Goal: Task Accomplishment & Management: Manage account settings

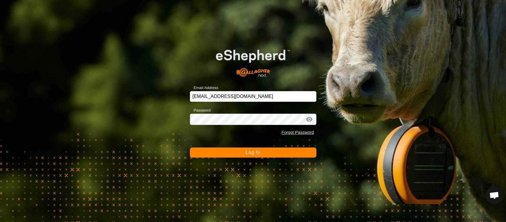
click at [232, 156] on button "Log In" at bounding box center [253, 153] width 126 height 10
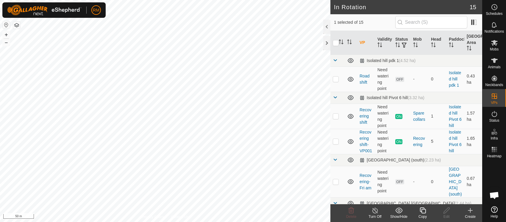
click at [423, 212] on icon at bounding box center [422, 210] width 7 height 7
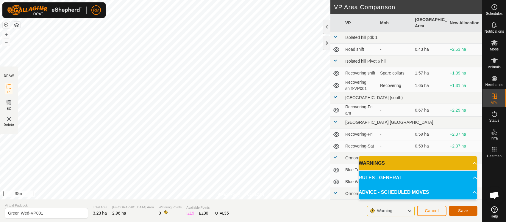
click at [464, 214] on button "Save" at bounding box center [463, 211] width 29 height 10
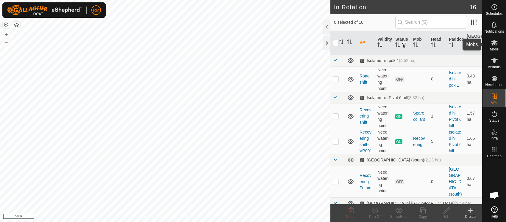
click at [495, 42] on icon at bounding box center [494, 43] width 7 height 6
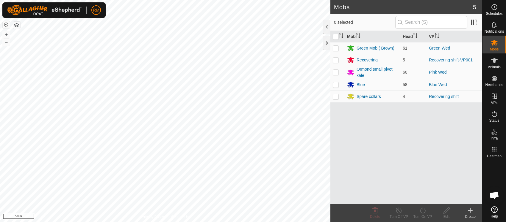
click at [333, 48] on p-checkbox at bounding box center [336, 48] width 6 height 5
checkbox input "true"
click at [423, 213] on icon at bounding box center [422, 211] width 5 height 6
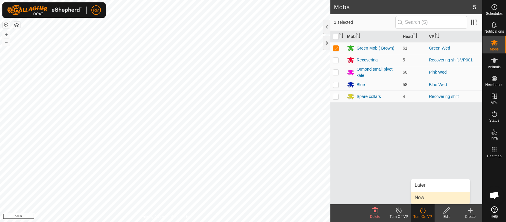
click at [426, 200] on link "Now" at bounding box center [440, 198] width 59 height 12
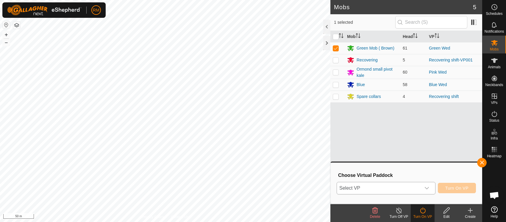
click at [426, 188] on icon "dropdown trigger" at bounding box center [426, 188] width 5 height 5
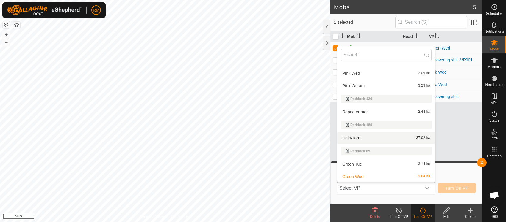
scroll to position [203, 0]
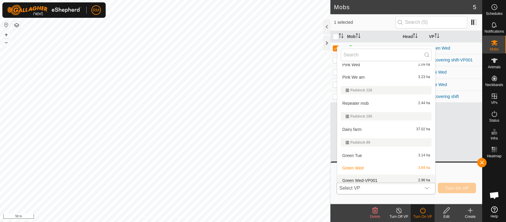
click at [363, 176] on li "Green Wed-VP001 2.96 ha" at bounding box center [386, 181] width 98 height 12
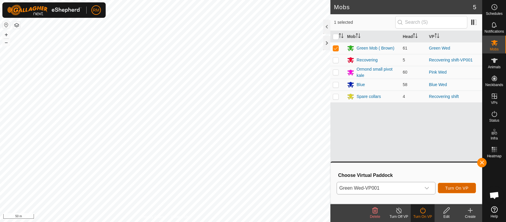
click at [455, 189] on span "Turn On VP" at bounding box center [456, 188] width 23 height 5
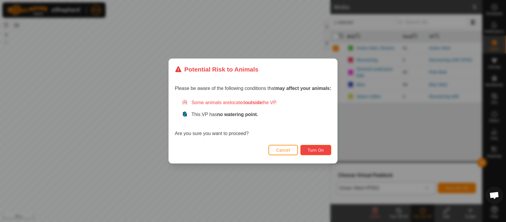
click at [316, 151] on span "Turn On" at bounding box center [316, 150] width 16 height 5
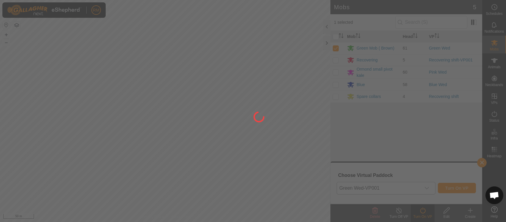
click at [203, 120] on div at bounding box center [253, 111] width 506 height 222
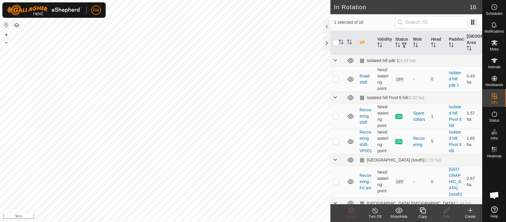
click at [423, 212] on icon at bounding box center [422, 210] width 7 height 7
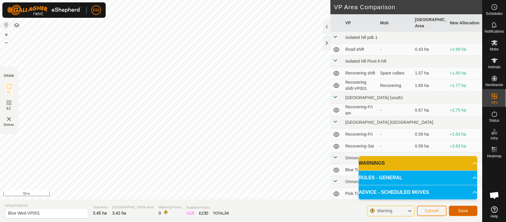
click at [469, 212] on button "Save" at bounding box center [463, 211] width 29 height 10
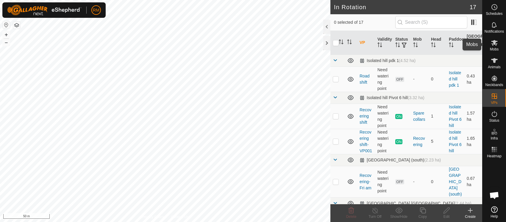
click at [494, 42] on icon at bounding box center [494, 43] width 7 height 6
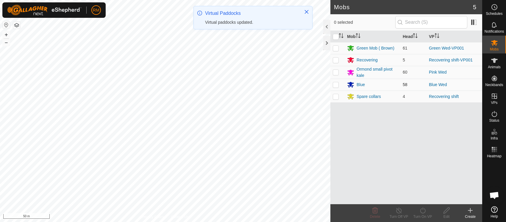
click at [336, 85] on p-checkbox at bounding box center [336, 84] width 6 height 5
checkbox input "true"
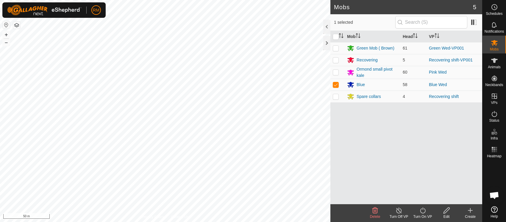
click at [423, 213] on icon at bounding box center [422, 210] width 7 height 7
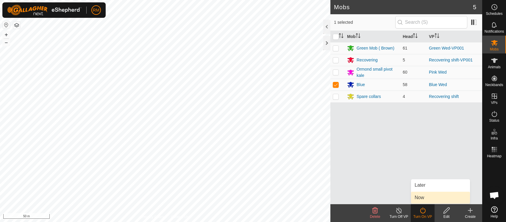
click at [417, 197] on link "Now" at bounding box center [440, 198] width 59 height 12
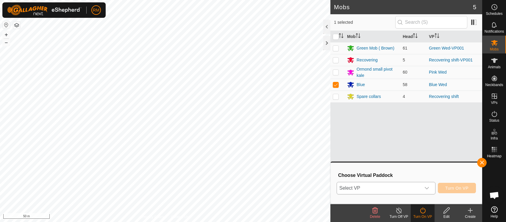
click at [427, 188] on icon "dropdown trigger" at bounding box center [426, 188] width 4 height 2
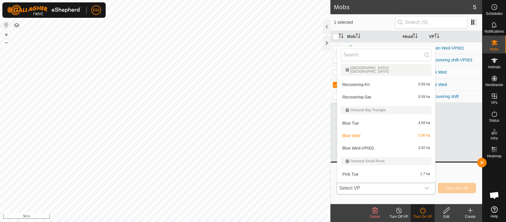
scroll to position [92, 0]
click at [354, 145] on li "Blue Wed-VP001 3.42 ha" at bounding box center [386, 150] width 98 height 12
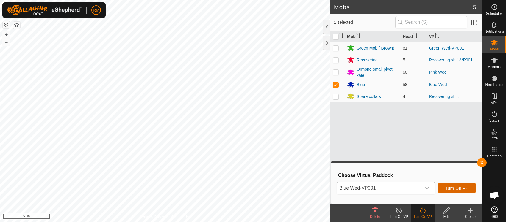
click at [465, 189] on span "Turn On VP" at bounding box center [456, 188] width 23 height 5
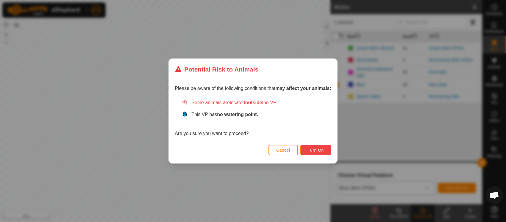
click at [319, 150] on span "Turn On" at bounding box center [316, 150] width 16 height 5
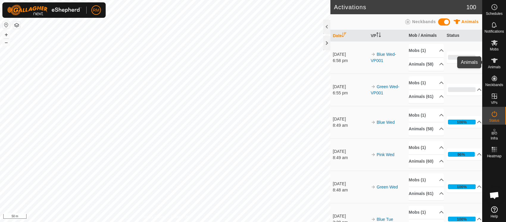
click at [494, 61] on icon at bounding box center [494, 60] width 7 height 5
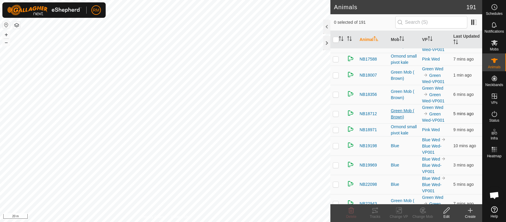
scroll to position [496, 0]
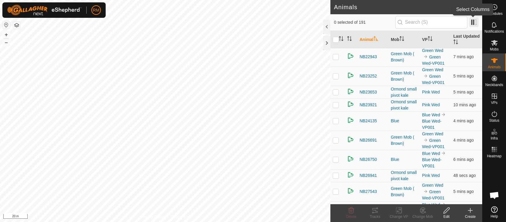
click at [472, 21] on span at bounding box center [474, 23] width 10 height 10
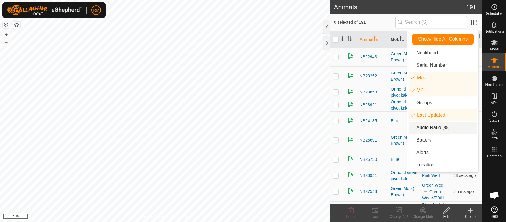
click at [435, 128] on li "Audio Ratio (%)" at bounding box center [442, 128] width 68 height 12
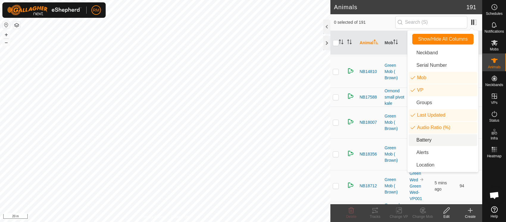
click at [416, 139] on li "Battery" at bounding box center [442, 140] width 68 height 12
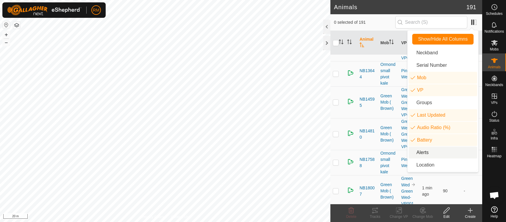
click at [413, 152] on li "Alerts" at bounding box center [442, 153] width 68 height 12
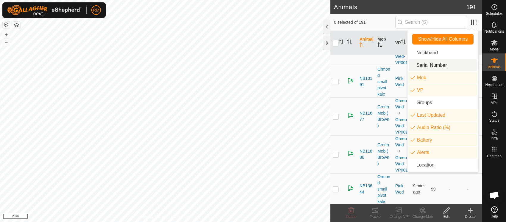
drag, startPoint x: 376, startPoint y: 21, endPoint x: 377, endPoint y: 24, distance: 3.3
click at [377, 21] on span "0 selected of 191" at bounding box center [364, 22] width 61 height 6
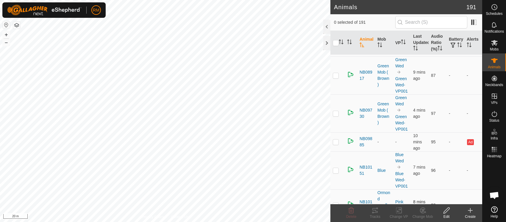
scroll to position [434, 0]
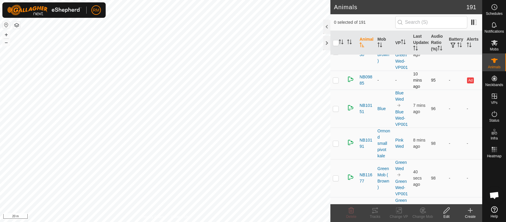
click at [335, 83] on p-tablecheckbox at bounding box center [336, 80] width 6 height 5
checkbox input "true"
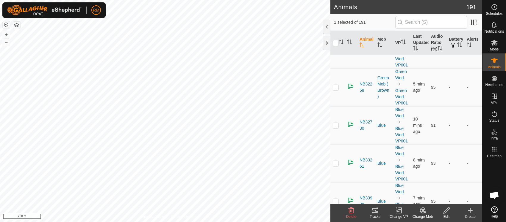
scroll to position [1797, 0]
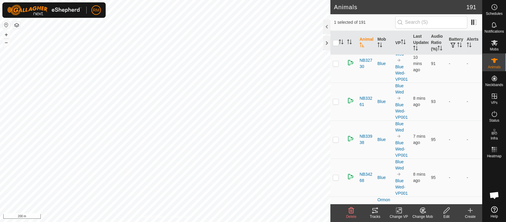
checkbox input "false"
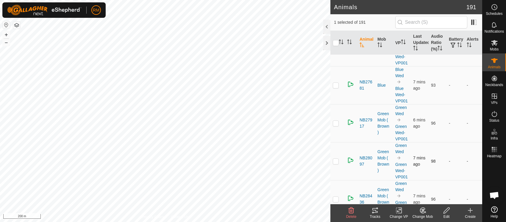
scroll to position [1115, 0]
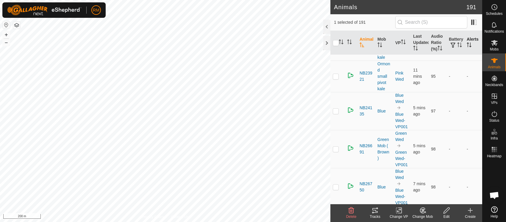
click at [470, 47] on icon "Activate to sort" at bounding box center [470, 45] width 1 height 5
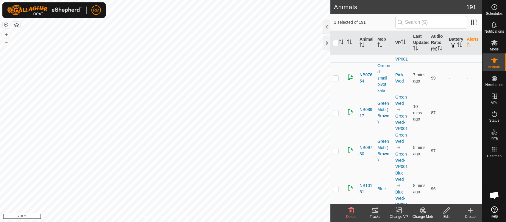
scroll to position [62, 0]
click at [467, 45] on th "Alerts" at bounding box center [473, 43] width 18 height 24
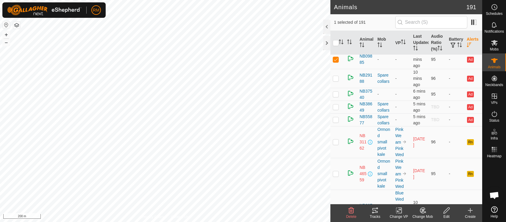
scroll to position [0, 0]
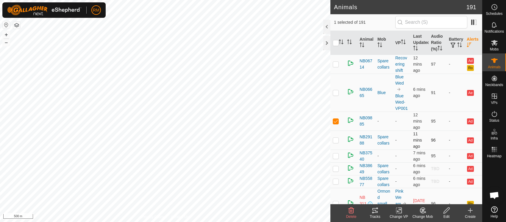
click at [336, 143] on p-checkbox at bounding box center [336, 140] width 6 height 5
checkbox input "false"
click at [336, 124] on p-checkbox at bounding box center [336, 121] width 6 height 5
click at [335, 124] on p-checkbox at bounding box center [336, 121] width 6 height 5
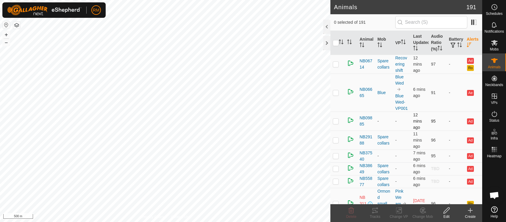
checkbox input "true"
click at [335, 159] on p-checkbox at bounding box center [336, 156] width 6 height 5
checkbox input "true"
click at [334, 171] on p-checkbox at bounding box center [336, 169] width 6 height 5
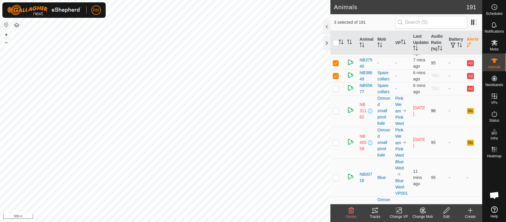
scroll to position [62, 0]
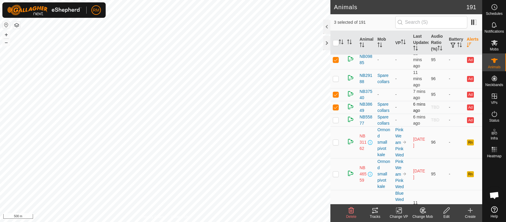
click at [336, 110] on p-checkbox at bounding box center [336, 107] width 6 height 5
checkbox input "false"
click at [335, 123] on p-checkbox at bounding box center [336, 120] width 6 height 5
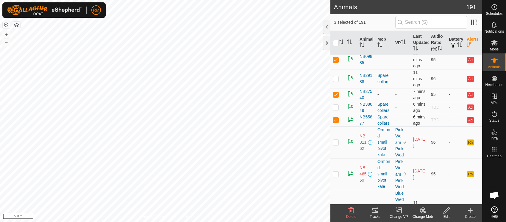
click at [335, 123] on p-checkbox at bounding box center [336, 120] width 6 height 5
checkbox input "false"
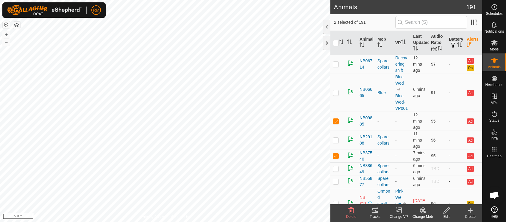
click at [336, 67] on p-checkbox at bounding box center [336, 64] width 6 height 5
checkbox input "true"
click at [335, 124] on p-checkbox at bounding box center [336, 121] width 6 height 5
checkbox input "false"
click at [335, 159] on p-checkbox at bounding box center [336, 156] width 6 height 5
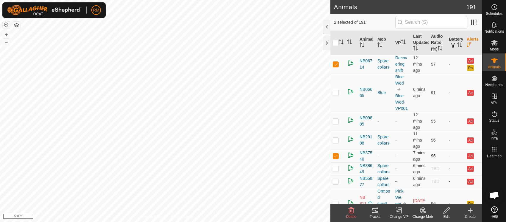
checkbox input "false"
click at [336, 67] on p-checkbox at bounding box center [336, 64] width 6 height 5
checkbox input "false"
click at [335, 95] on p-checkbox at bounding box center [336, 92] width 6 height 5
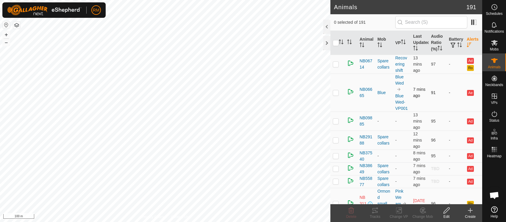
click at [335, 95] on p-checkbox at bounding box center [336, 92] width 6 height 5
checkbox input "true"
click at [335, 124] on p-checkbox at bounding box center [336, 121] width 6 height 5
checkbox input "true"
click at [335, 95] on p-checkbox at bounding box center [336, 92] width 6 height 5
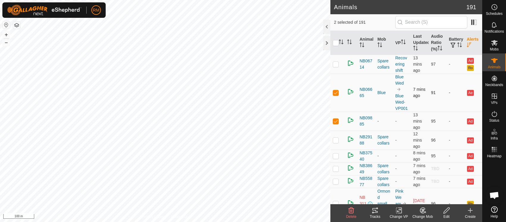
checkbox input "false"
click at [337, 143] on p-checkbox at bounding box center [336, 140] width 6 height 5
checkbox input "true"
click at [334, 131] on td at bounding box center [337, 121] width 14 height 19
checkbox input "false"
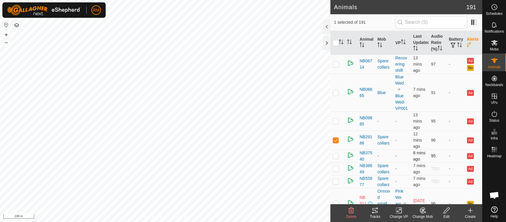
click at [337, 159] on p-checkbox at bounding box center [336, 156] width 6 height 5
checkbox input "true"
click at [336, 143] on p-checkbox at bounding box center [336, 140] width 6 height 5
checkbox input "false"
click at [335, 159] on p-checkbox at bounding box center [336, 156] width 6 height 5
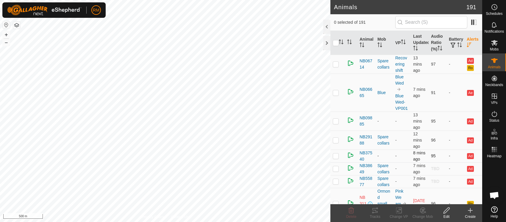
click at [335, 159] on p-checkbox at bounding box center [336, 156] width 6 height 5
click at [336, 159] on p-checkbox at bounding box center [336, 156] width 6 height 5
checkbox input "false"
click at [336, 171] on p-checkbox at bounding box center [336, 169] width 6 height 5
checkbox input "true"
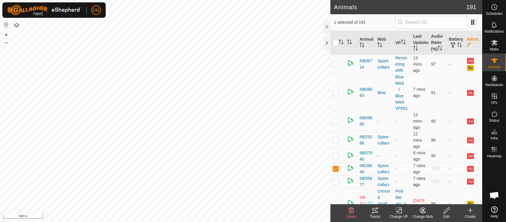
click at [335, 184] on p-checkbox at bounding box center [336, 181] width 6 height 5
checkbox input "true"
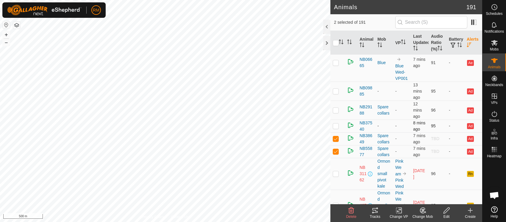
scroll to position [62, 0]
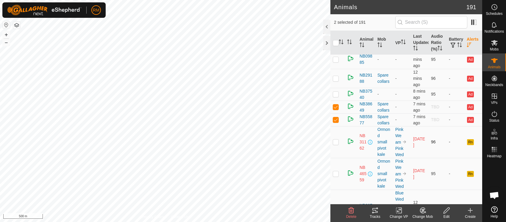
click at [334, 145] on p-checkbox at bounding box center [336, 142] width 6 height 5
click at [336, 145] on p-tablecheckbox at bounding box center [336, 142] width 6 height 5
checkbox input "false"
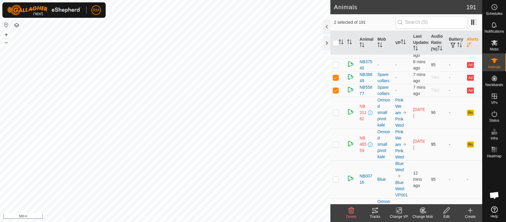
scroll to position [124, 0]
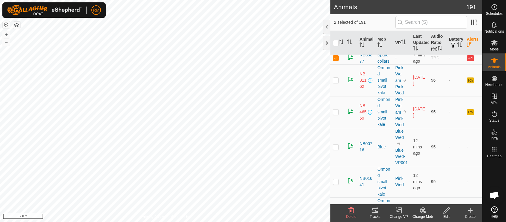
click at [333, 115] on p-checkbox at bounding box center [336, 112] width 6 height 5
click at [336, 115] on p-checkbox at bounding box center [336, 112] width 6 height 5
checkbox input "false"
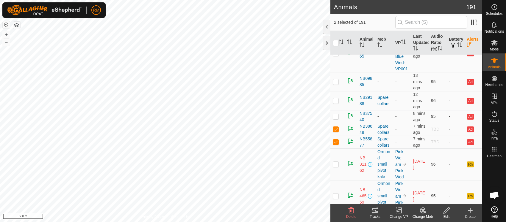
scroll to position [0, 0]
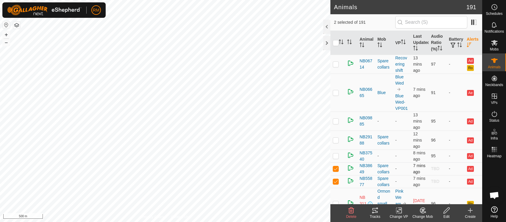
click at [336, 171] on p-checkbox at bounding box center [336, 169] width 6 height 5
checkbox input "false"
click at [336, 184] on p-checkbox at bounding box center [336, 181] width 6 height 5
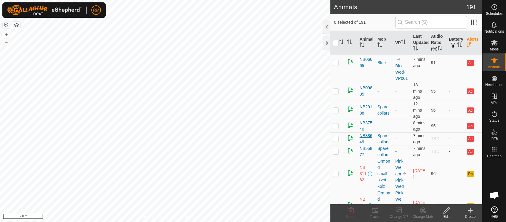
scroll to position [62, 0]
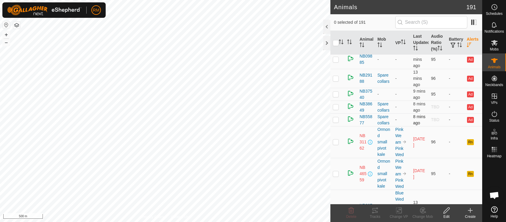
click at [334, 122] on p-checkbox at bounding box center [336, 119] width 6 height 5
click at [335, 122] on p-checkbox at bounding box center [336, 119] width 6 height 5
click at [336, 122] on p-checkbox at bounding box center [336, 119] width 6 height 5
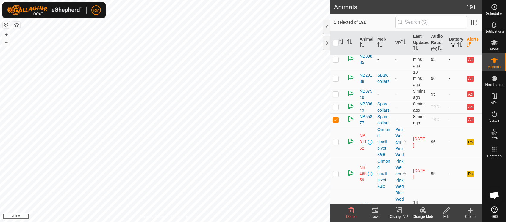
click at [336, 122] on p-tablecheckbox at bounding box center [336, 119] width 6 height 5
checkbox input "false"
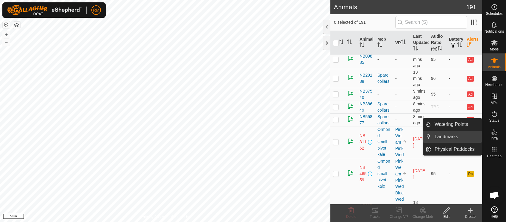
click at [450, 136] on link "Landmarks" at bounding box center [456, 137] width 51 height 12
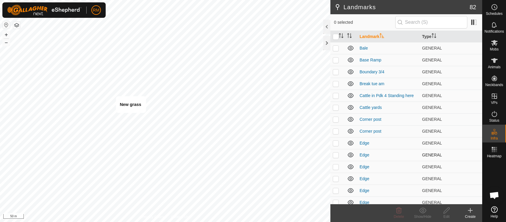
checkbox input "true"
checkbox input "false"
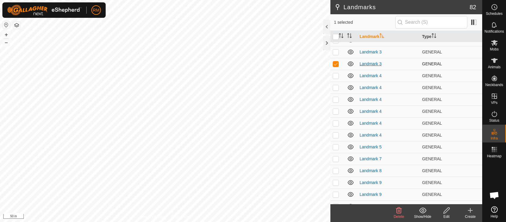
scroll to position [496, 0]
click at [397, 212] on icon at bounding box center [398, 210] width 7 height 7
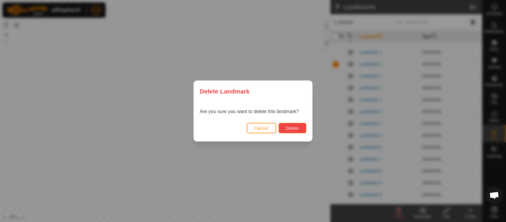
click at [295, 128] on span "Delete" at bounding box center [292, 128] width 13 height 5
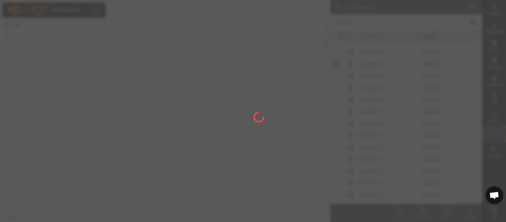
checkbox input "false"
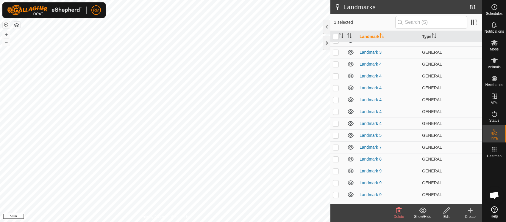
click at [396, 212] on icon at bounding box center [399, 211] width 6 height 6
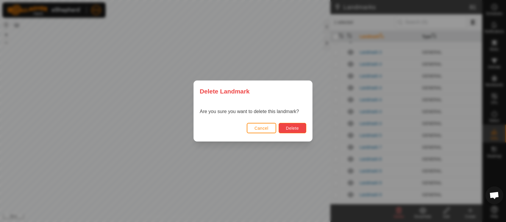
click at [288, 127] on span "Delete" at bounding box center [292, 128] width 13 height 5
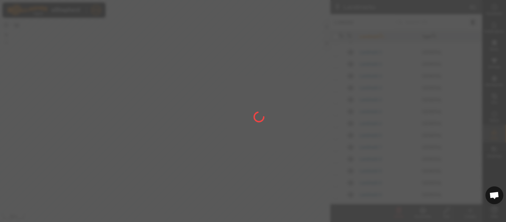
checkbox input "false"
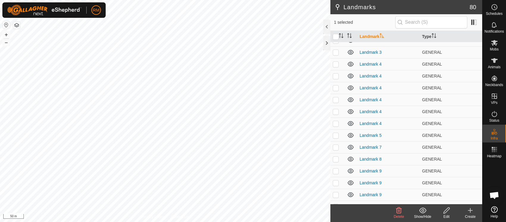
click at [398, 212] on icon at bounding box center [399, 211] width 6 height 6
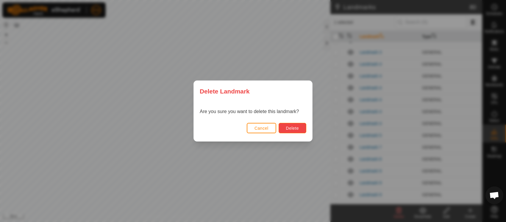
click at [292, 126] on span "Delete" at bounding box center [292, 128] width 13 height 5
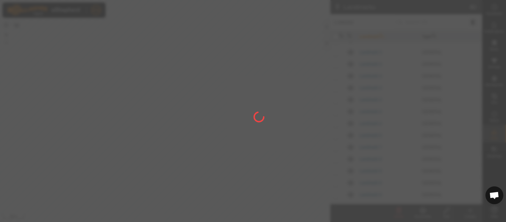
checkbox input "false"
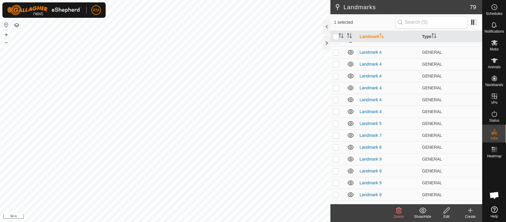
click at [397, 212] on icon at bounding box center [399, 211] width 6 height 6
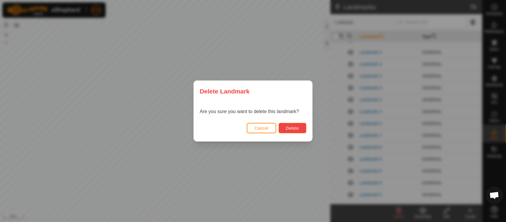
click at [289, 128] on span "Delete" at bounding box center [292, 128] width 13 height 5
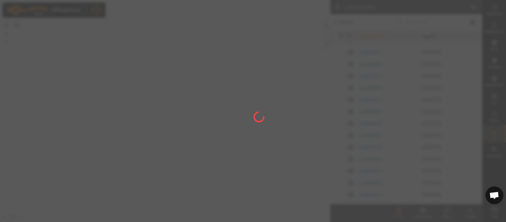
checkbox input "false"
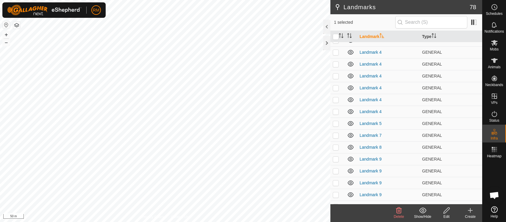
click at [402, 213] on icon at bounding box center [398, 210] width 7 height 7
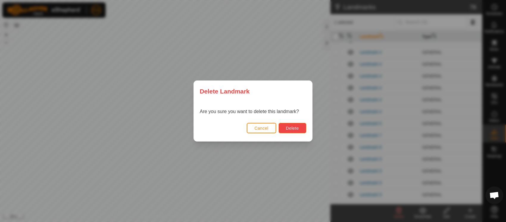
click at [293, 130] on span "Delete" at bounding box center [292, 128] width 13 height 5
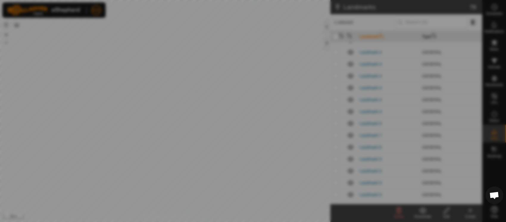
checkbox input "false"
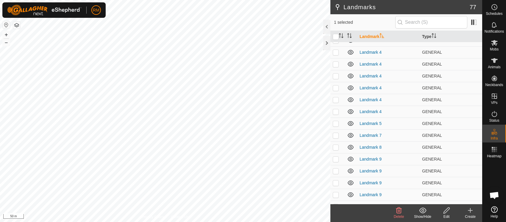
click at [397, 211] on icon at bounding box center [398, 210] width 7 height 7
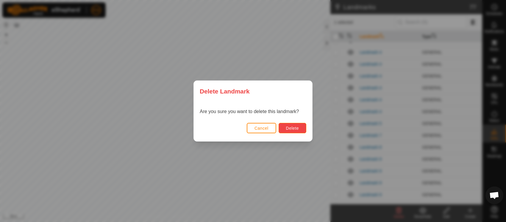
click at [286, 130] on span "Delete" at bounding box center [292, 128] width 13 height 5
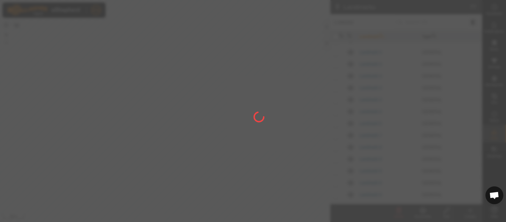
checkbox input "false"
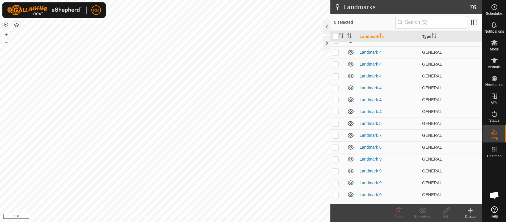
scroll to position [558, 0]
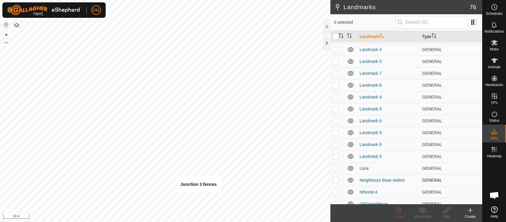
checkbox input "true"
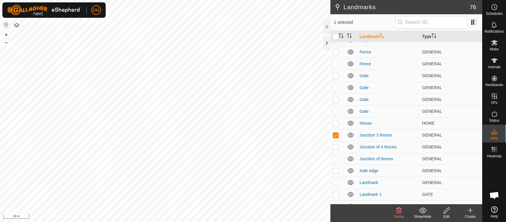
scroll to position [184, 0]
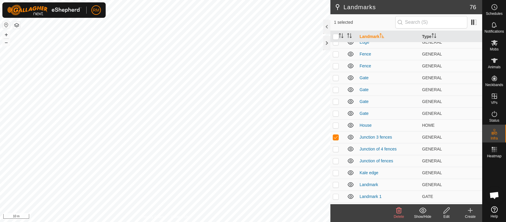
click at [445, 212] on icon at bounding box center [446, 210] width 7 height 7
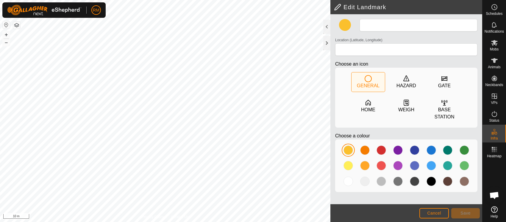
type input "Junction 3 fences"
type input "-42.767072, 172.940717"
click at [366, 167] on div at bounding box center [365, 166] width 10 height 10
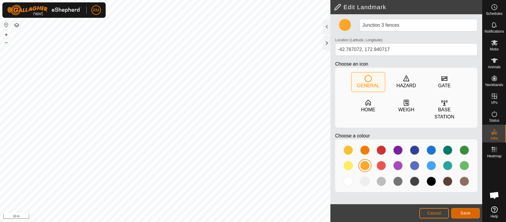
click at [470, 213] on button "Save" at bounding box center [465, 214] width 29 height 10
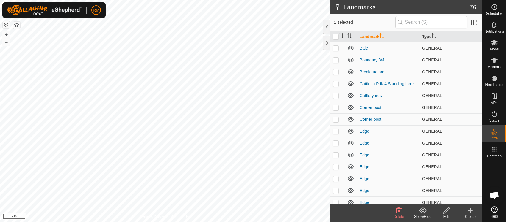
click at [390, 208] on delete-svg-icon at bounding box center [399, 210] width 24 height 7
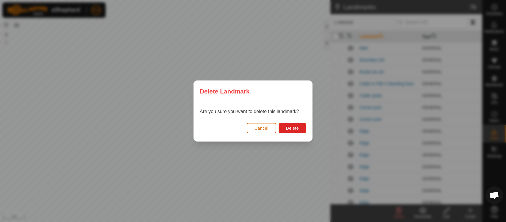
click at [265, 129] on span "Cancel" at bounding box center [261, 128] width 14 height 5
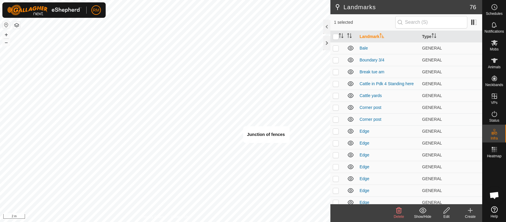
checkbox input "false"
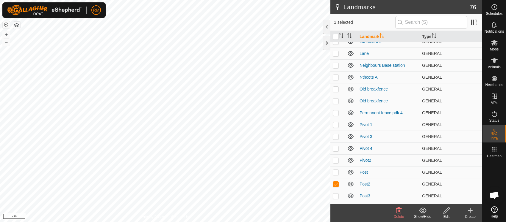
scroll to position [742, 0]
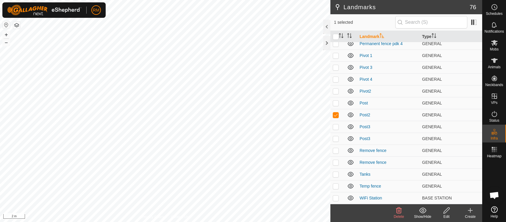
click at [399, 211] on icon at bounding box center [398, 210] width 7 height 7
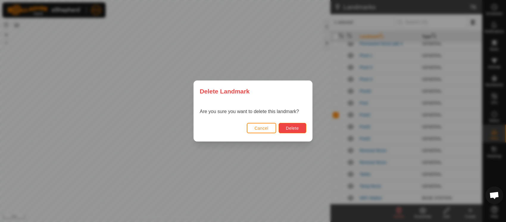
click at [292, 129] on span "Delete" at bounding box center [292, 128] width 13 height 5
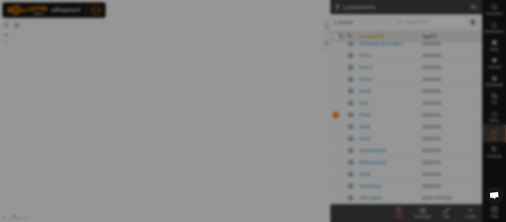
checkbox input "false"
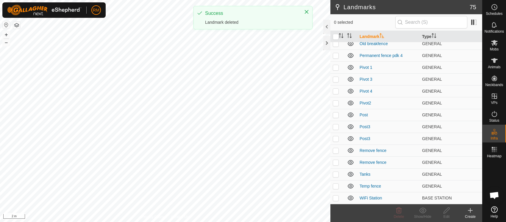
scroll to position [0, 0]
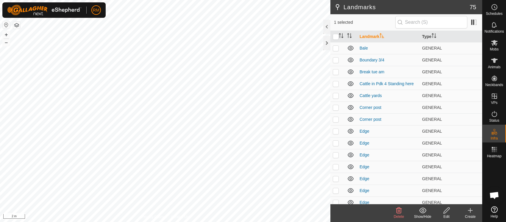
click at [399, 211] on icon at bounding box center [399, 211] width 6 height 6
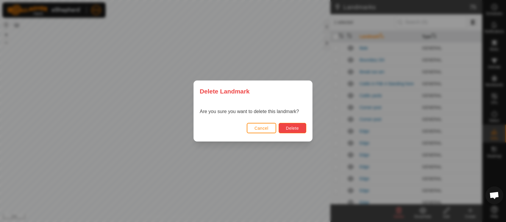
click at [295, 128] on span "Delete" at bounding box center [292, 128] width 13 height 5
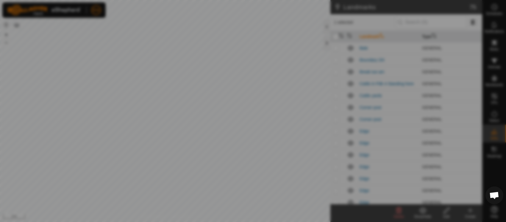
checkbox input "false"
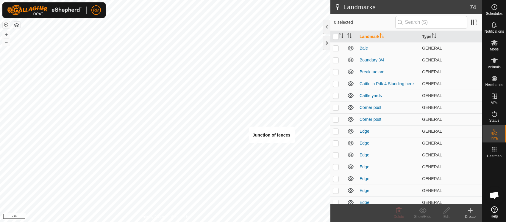
checkbox input "true"
click at [446, 212] on icon at bounding box center [446, 211] width 6 height 6
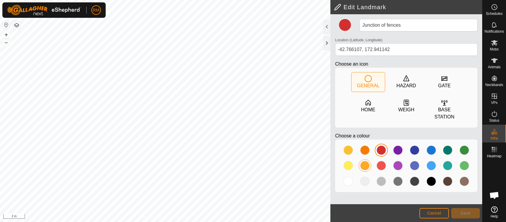
click at [365, 166] on div at bounding box center [365, 166] width 10 height 10
click at [464, 211] on button "Save" at bounding box center [465, 214] width 29 height 10
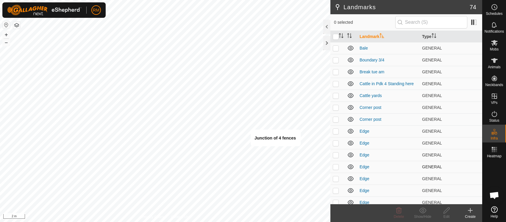
checkbox input "true"
click at [445, 210] on icon at bounding box center [446, 210] width 7 height 7
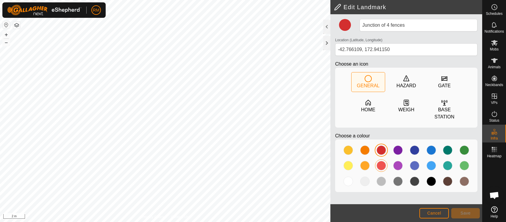
click at [381, 164] on div at bounding box center [381, 166] width 10 height 10
click at [461, 213] on span "Save" at bounding box center [465, 213] width 10 height 5
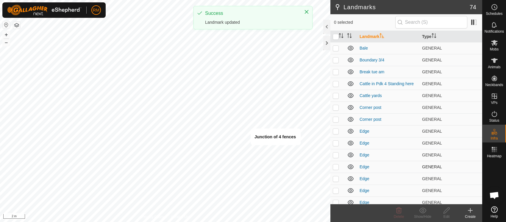
checkbox input "true"
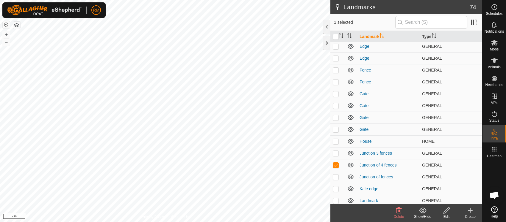
scroll to position [186, 0]
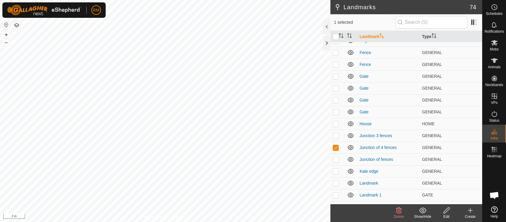
click at [445, 210] on icon at bounding box center [446, 210] width 7 height 7
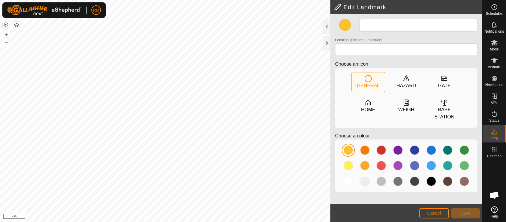
type input "Junction of 4 fences"
type input "-42.766109, 172.941150"
click at [362, 165] on div at bounding box center [365, 166] width 10 height 10
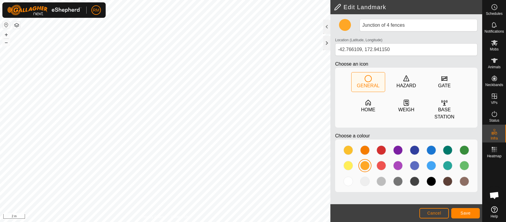
click at [462, 215] on span "Save" at bounding box center [465, 213] width 10 height 5
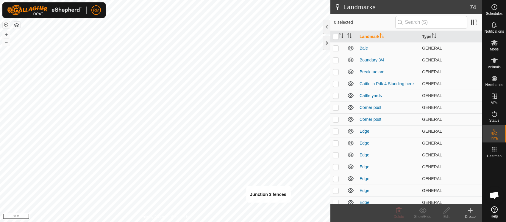
checkbox input "true"
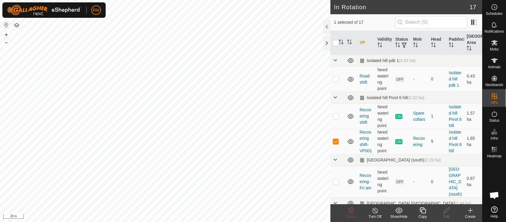
checkbox input "false"
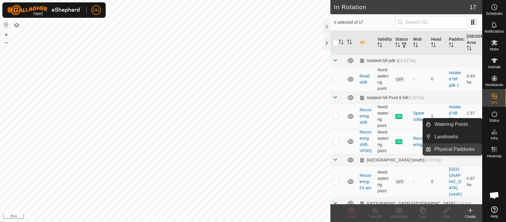
click at [450, 148] on link "Physical Paddocks" at bounding box center [456, 150] width 51 height 12
click at [494, 133] on icon at bounding box center [495, 133] width 3 height 3
click at [444, 147] on link "Physical Paddocks" at bounding box center [456, 150] width 51 height 12
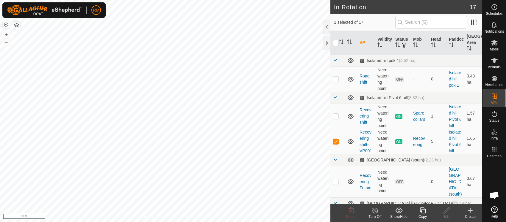
checkbox input "false"
checkbox input "true"
checkbox input "false"
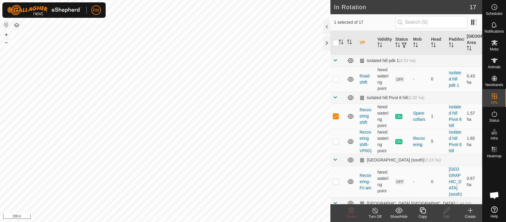
checkbox input "false"
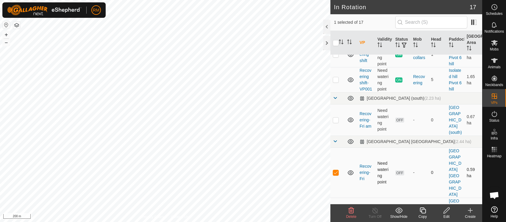
checkbox input "false"
checkbox input "true"
click at [336, 175] on p-checkbox at bounding box center [336, 172] width 6 height 5
checkbox input "true"
click at [336, 134] on td at bounding box center [337, 120] width 14 height 32
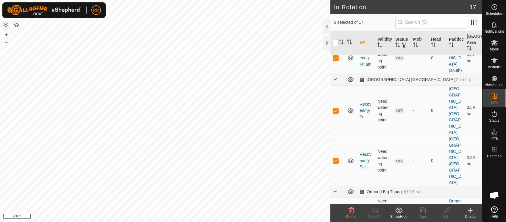
scroll to position [124, 0]
click at [351, 210] on icon at bounding box center [350, 210] width 7 height 7
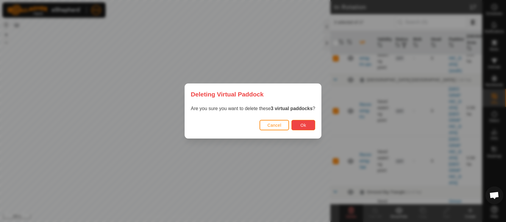
click at [307, 127] on button "Ok" at bounding box center [303, 125] width 24 height 10
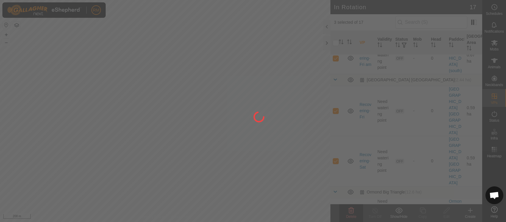
checkbox input "false"
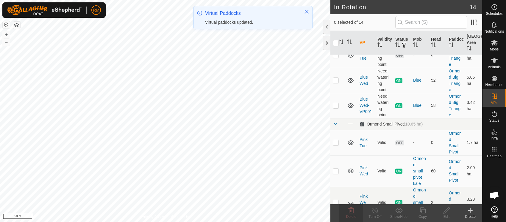
checkbox input "true"
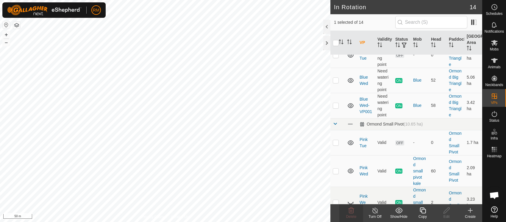
checkbox input "true"
checkbox input "false"
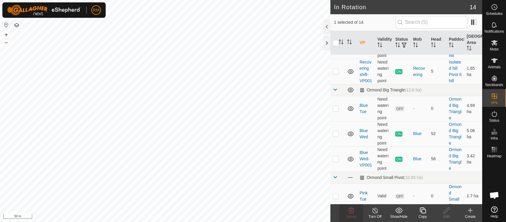
scroll to position [0, 0]
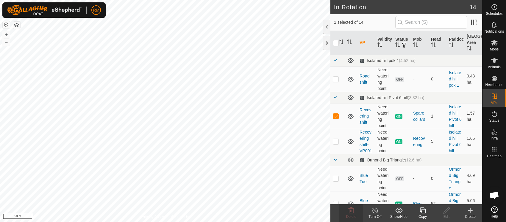
checkbox input "false"
checkbox input "true"
click at [336, 144] on p-checkbox at bounding box center [336, 141] width 6 height 5
checkbox input "true"
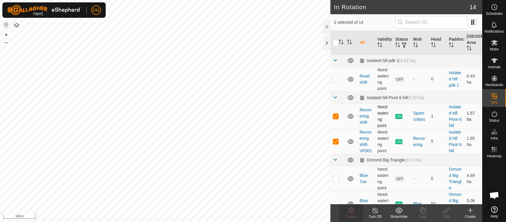
click at [336, 117] on p-checkbox at bounding box center [336, 116] width 6 height 5
click at [336, 118] on p-checkbox at bounding box center [336, 116] width 6 height 5
checkbox input "true"
click at [335, 144] on p-checkbox at bounding box center [336, 141] width 6 height 5
checkbox input "false"
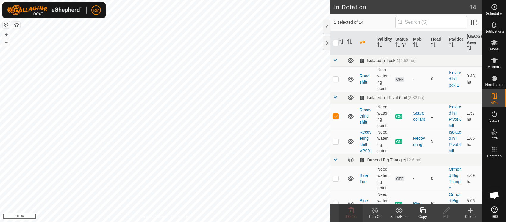
click at [376, 211] on icon at bounding box center [374, 210] width 7 height 7
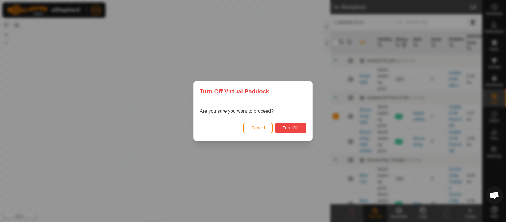
click at [297, 130] on span "Turn Off" at bounding box center [290, 128] width 16 height 5
